Goal: Task Accomplishment & Management: Complete application form

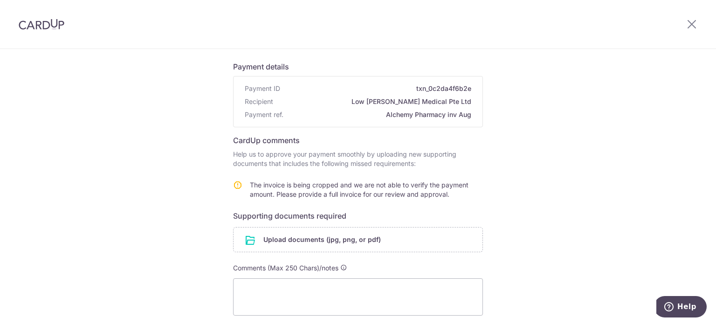
scroll to position [93, 0]
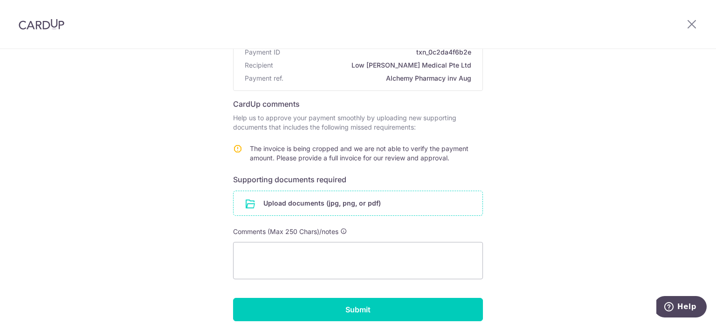
click at [276, 212] on input "file" at bounding box center [358, 203] width 249 height 24
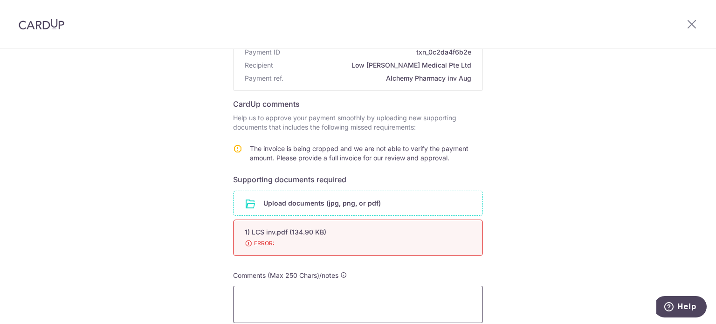
scroll to position [140, 0]
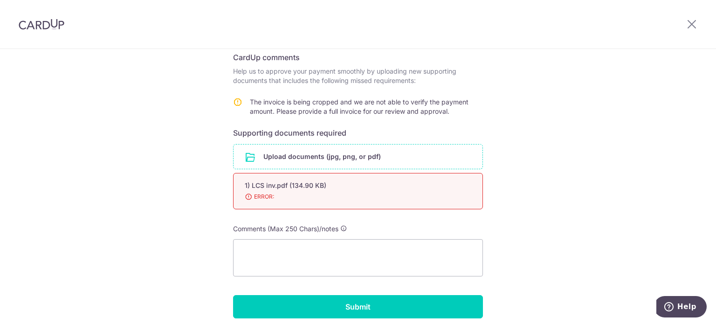
click at [309, 196] on span "ERROR:" at bounding box center [347, 196] width 204 height 9
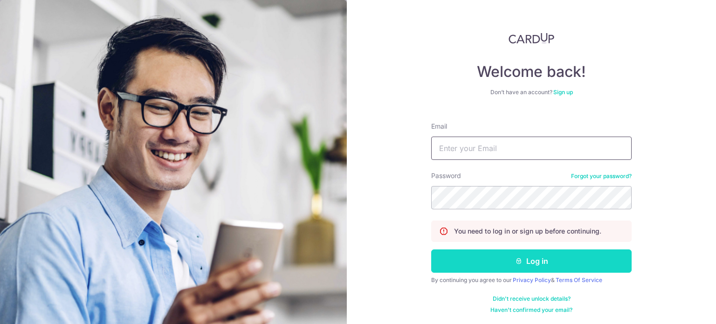
type input "alchemypharm@hotmail.com"
click at [491, 256] on button "Log in" at bounding box center [531, 260] width 200 height 23
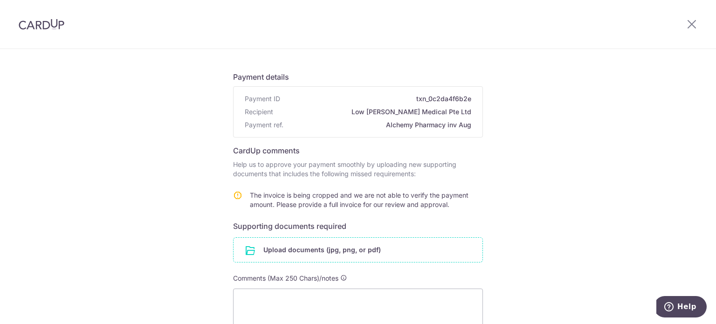
click at [293, 250] on input "file" at bounding box center [358, 250] width 249 height 24
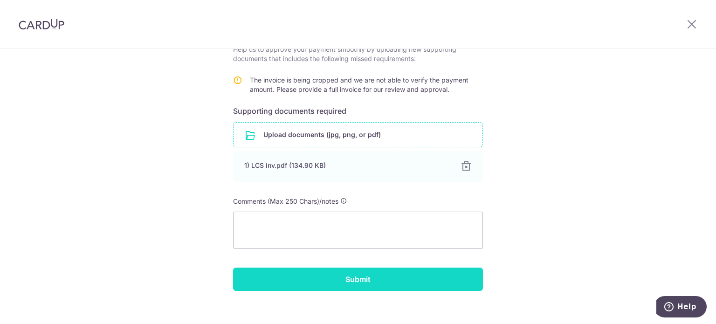
scroll to position [172, 0]
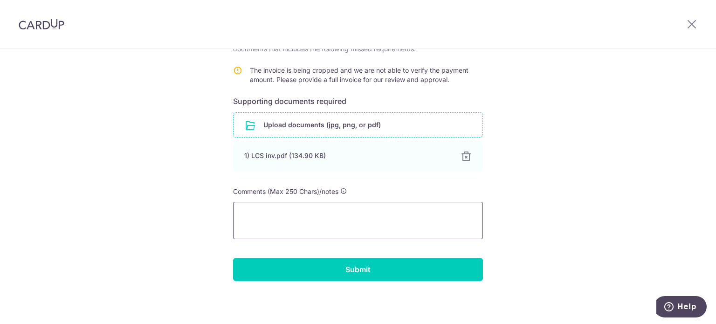
click at [298, 210] on textarea at bounding box center [358, 220] width 250 height 37
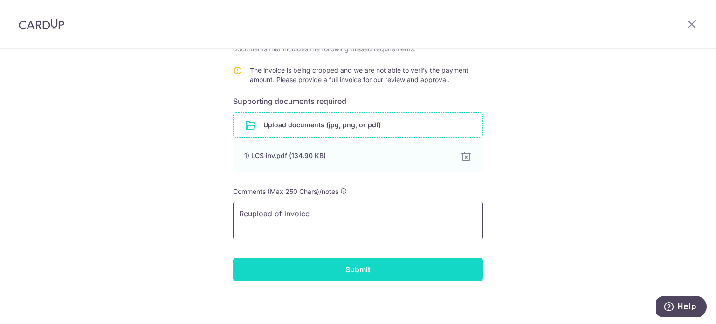
type textarea "Reupload of invoice"
click at [320, 269] on input "Submit" at bounding box center [358, 269] width 250 height 23
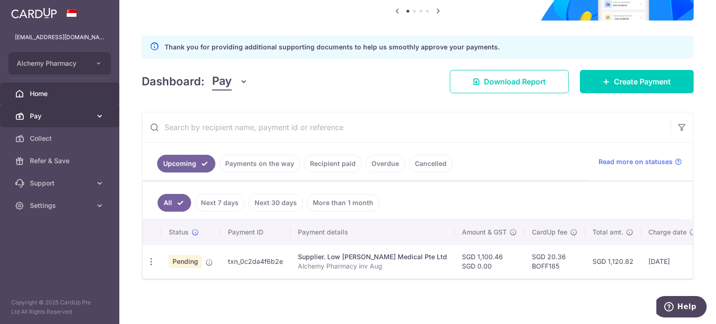
click at [69, 119] on span "Pay" at bounding box center [61, 115] width 62 height 9
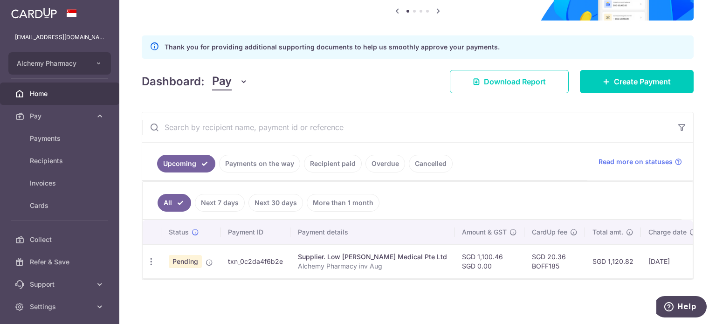
click at [254, 300] on div "× Pause Schedule Pause all future payments in this series Pause just this one p…" at bounding box center [417, 162] width 597 height 324
